Goal: Information Seeking & Learning: Learn about a topic

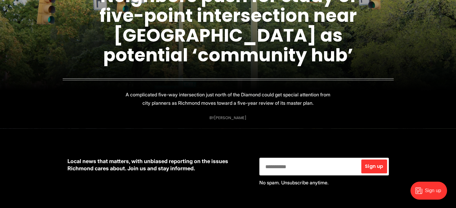
scroll to position [121, 0]
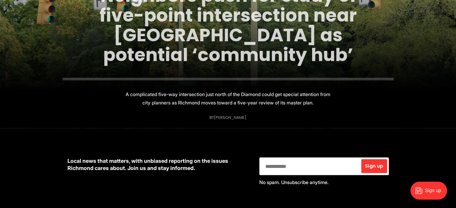
click at [193, 30] on link "Neighbors push for study of five-point intersection near [GEOGRAPHIC_DATA] as p…" at bounding box center [227, 25] width 257 height 84
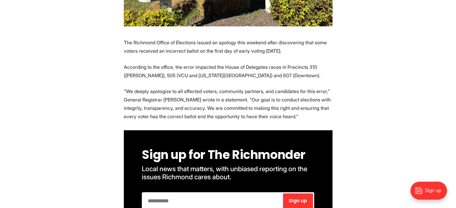
scroll to position [273, 0]
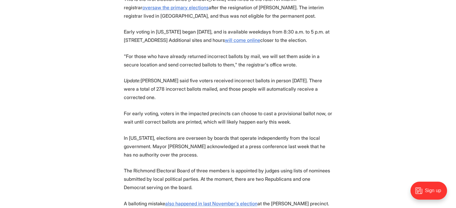
scroll to position [528, 0]
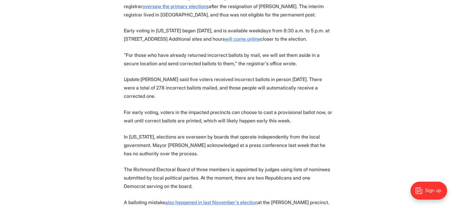
click at [380, 111] on section "The Richmond Office of Elections issued an apology this weekend after discoveri…" at bounding box center [228, 106] width 456 height 646
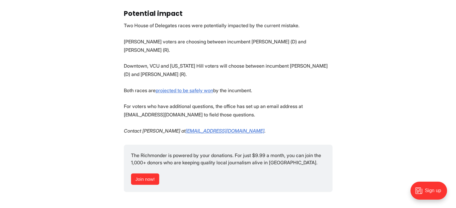
scroll to position [736, 0]
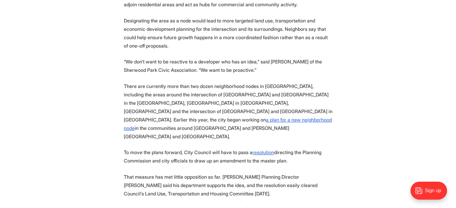
scroll to position [850, 0]
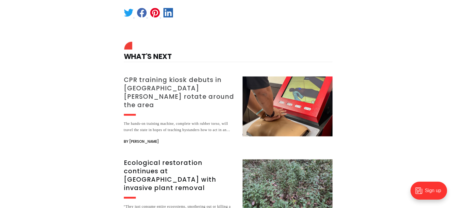
scroll to position [1123, 0]
click at [187, 75] on h3 "CPR training kiosk debuts in [GEOGRAPHIC_DATA][PERSON_NAME] rotate around the a…" at bounding box center [179, 92] width 111 height 34
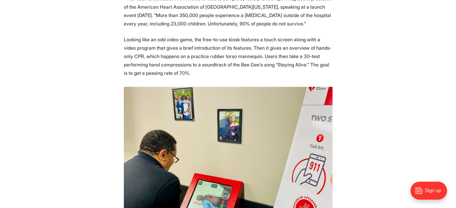
scroll to position [370, 0]
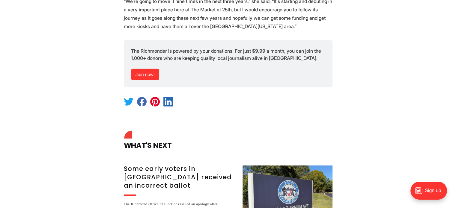
scroll to position [1667, 0]
